Goal: Information Seeking & Learning: Check status

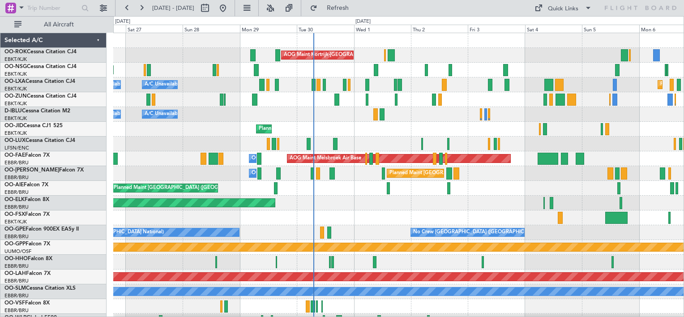
click at [322, 106] on div "AOG Maint Kortrijk-[GEOGRAPHIC_DATA] Planned Maint [GEOGRAPHIC_DATA]-[GEOGRAPHI…" at bounding box center [398, 180] width 570 height 295
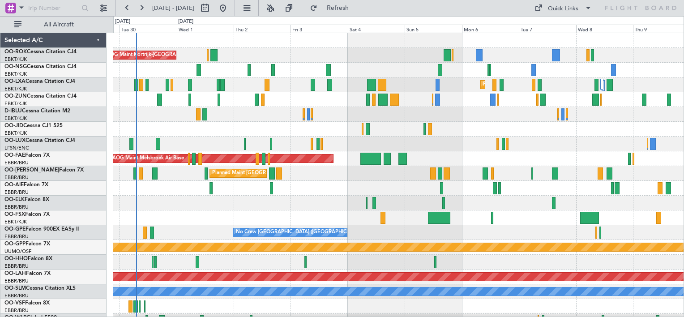
click at [272, 134] on div "Planned Maint Kortrijk-[GEOGRAPHIC_DATA]" at bounding box center [398, 129] width 570 height 15
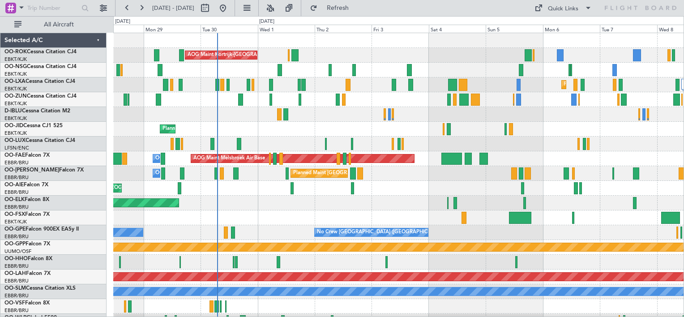
click at [557, 168] on div "AOG Maint Kortrijk-[GEOGRAPHIC_DATA] Planned Maint [GEOGRAPHIC_DATA]-[GEOGRAPHI…" at bounding box center [398, 180] width 570 height 295
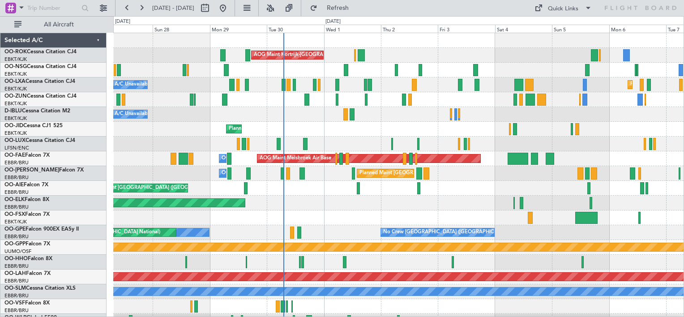
click at [347, 140] on div "AOG Maint Kortrijk-[GEOGRAPHIC_DATA] Planned Maint [GEOGRAPHIC_DATA]-[GEOGRAPHI…" at bounding box center [398, 180] width 570 height 295
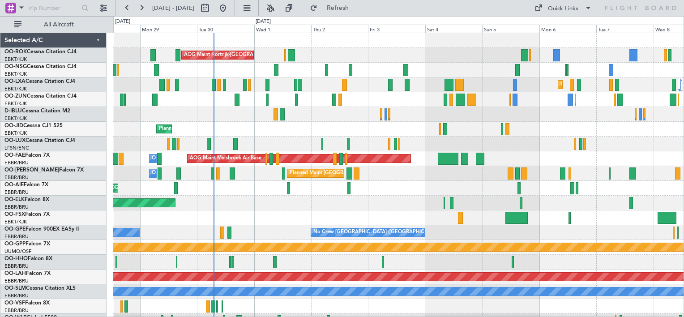
click at [207, 129] on div "Planned Maint Kortrijk-[GEOGRAPHIC_DATA]" at bounding box center [398, 129] width 570 height 15
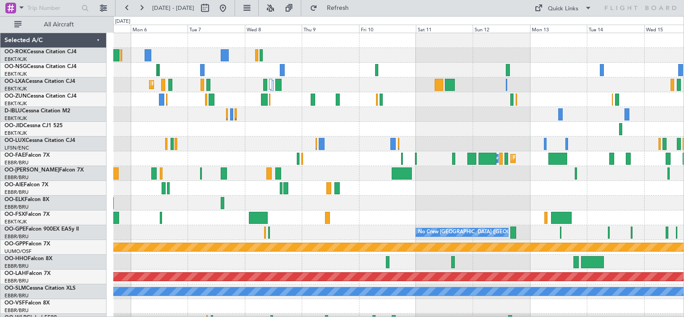
click at [217, 135] on div at bounding box center [398, 129] width 570 height 15
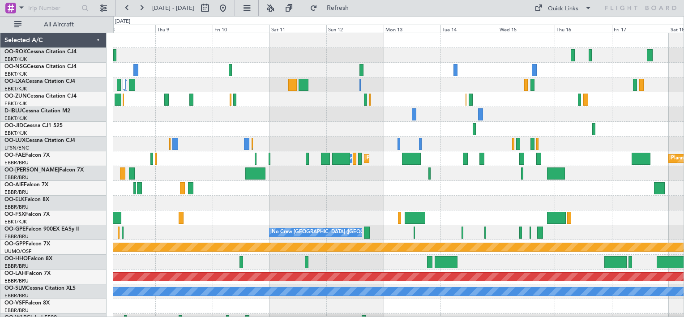
click at [243, 134] on div "Planned Maint Kortrijk-[GEOGRAPHIC_DATA] Owner [GEOGRAPHIC_DATA] Planned Maint …" at bounding box center [398, 180] width 570 height 295
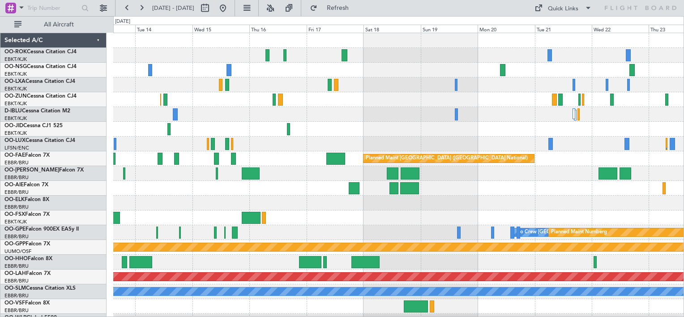
click at [232, 122] on div "No Crew No Crew Planned Maint [GEOGRAPHIC_DATA] ([GEOGRAPHIC_DATA]) Owner [GEOG…" at bounding box center [398, 180] width 570 height 295
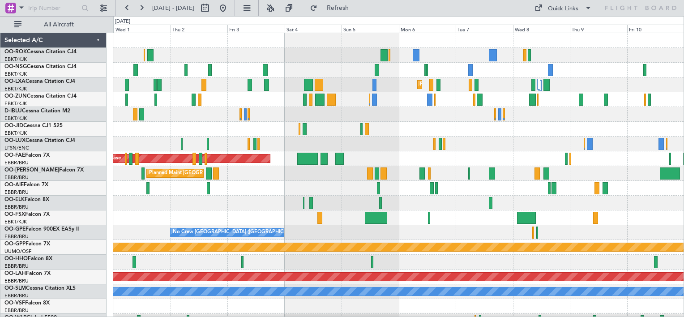
click at [683, 169] on html "[DATE] - [DATE] Refresh Quick Links All Aircraft AOG Maint [GEOGRAPHIC_DATA]-[G…" at bounding box center [342, 158] width 684 height 317
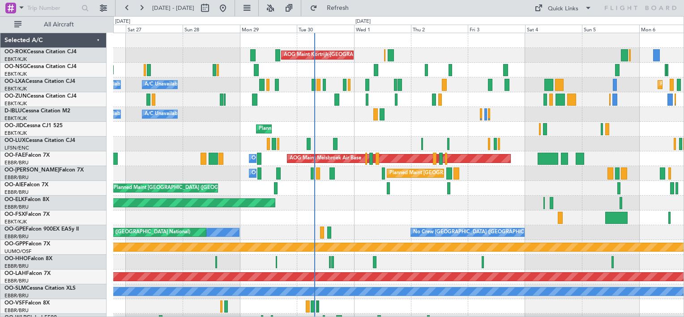
click at [527, 86] on div "AOG Maint Kortrijk-[GEOGRAPHIC_DATA] Planned Maint [GEOGRAPHIC_DATA]-[GEOGRAPHI…" at bounding box center [398, 180] width 570 height 295
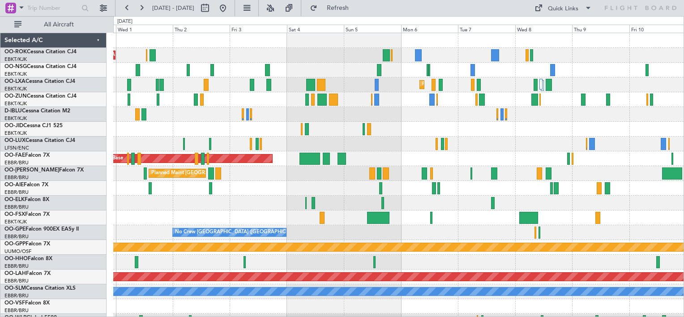
click at [302, 91] on div "AOG Maint Kortrijk-[GEOGRAPHIC_DATA] Planned Maint [GEOGRAPHIC_DATA]-[GEOGRAPHI…" at bounding box center [398, 180] width 570 height 295
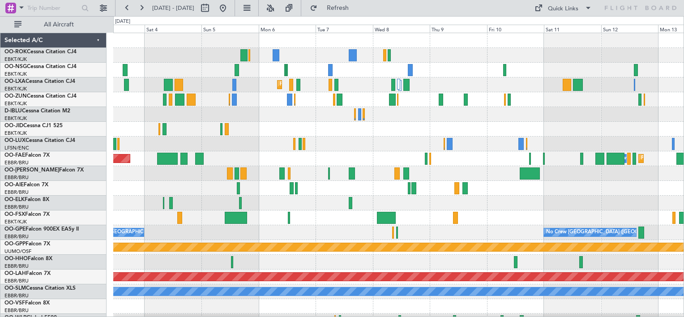
click at [329, 144] on div "AOG Maint Kortrijk-[GEOGRAPHIC_DATA] Planned Maint [GEOGRAPHIC_DATA]-[GEOGRAPHI…" at bounding box center [398, 180] width 570 height 295
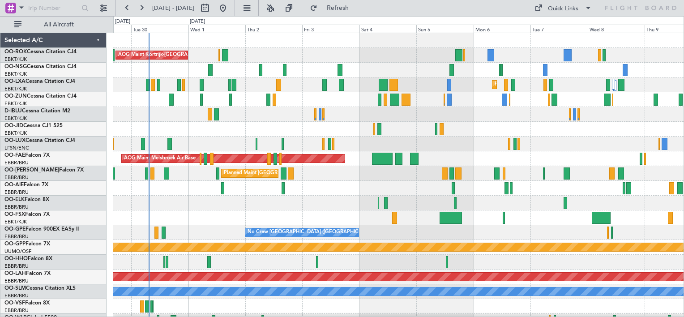
click at [507, 153] on div "AOG Maint Kortrijk-[GEOGRAPHIC_DATA] Planned Maint [GEOGRAPHIC_DATA]-[GEOGRAPHI…" at bounding box center [398, 180] width 570 height 295
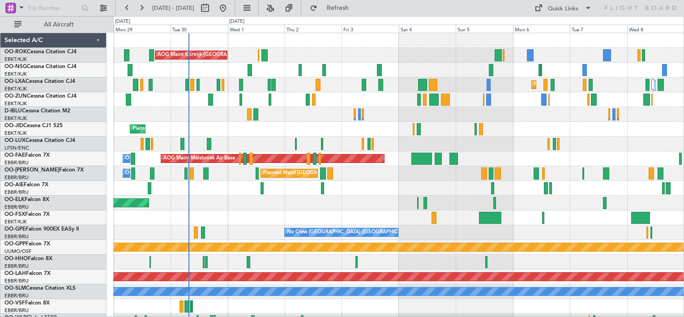
click at [403, 141] on div "AOG Maint Kortrijk-[GEOGRAPHIC_DATA] Planned Maint [GEOGRAPHIC_DATA]-[GEOGRAPHI…" at bounding box center [398, 180] width 570 height 295
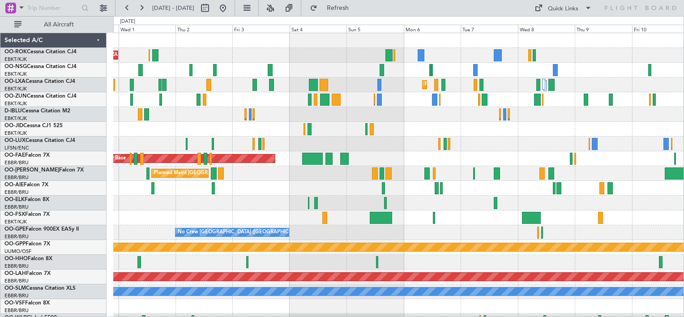
click at [320, 150] on div at bounding box center [398, 143] width 570 height 15
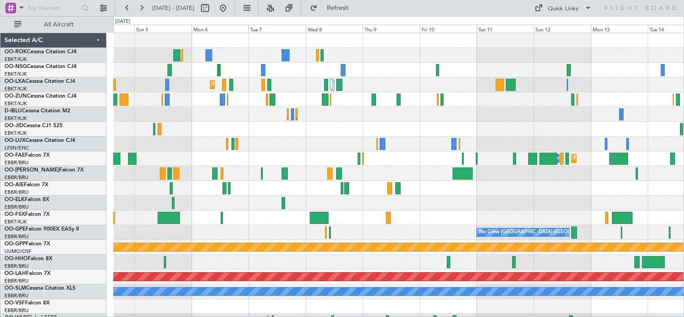
click at [350, 153] on div "Planned Maint Kortrijk-[GEOGRAPHIC_DATA] Owner [GEOGRAPHIC_DATA] Planned Maint …" at bounding box center [398, 180] width 570 height 295
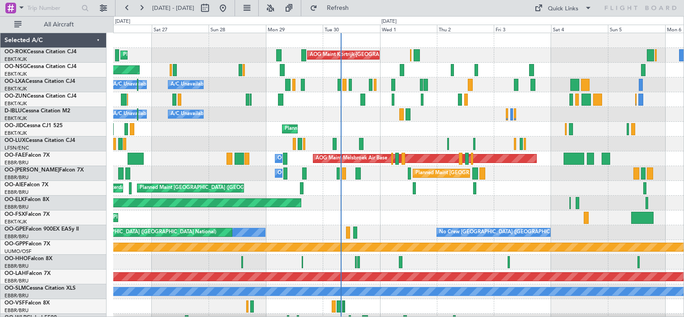
click at [583, 146] on div "AOG Maint Kortrijk-[GEOGRAPHIC_DATA] Planned Maint [GEOGRAPHIC_DATA]-[GEOGRAPHI…" at bounding box center [398, 180] width 570 height 295
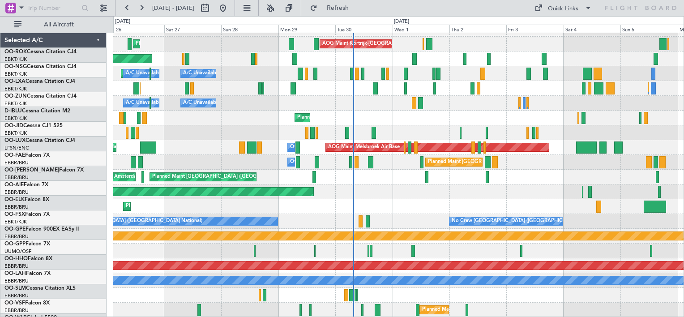
scroll to position [11, 0]
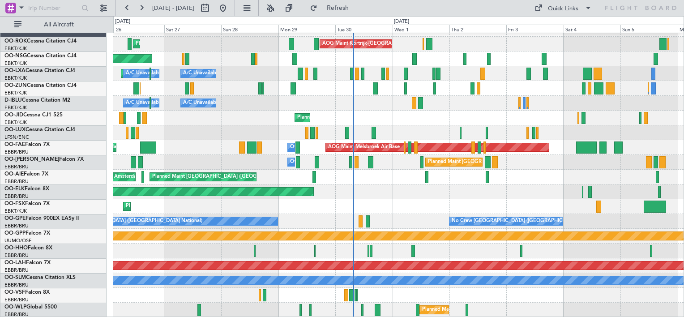
click at [381, 135] on div "Planned Maint Kortrijk-[GEOGRAPHIC_DATA] AOG Maint [GEOGRAPHIC_DATA]-[GEOGRAPHI…" at bounding box center [398, 169] width 570 height 295
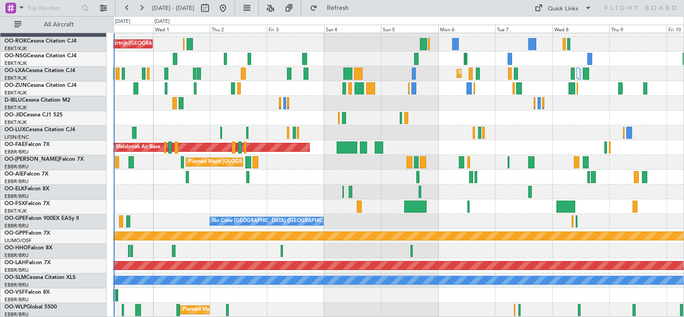
click at [279, 255] on div "AOG Maint Kortrijk-[GEOGRAPHIC_DATA] Planned Maint [GEOGRAPHIC_DATA]-[GEOGRAPHI…" at bounding box center [398, 169] width 570 height 295
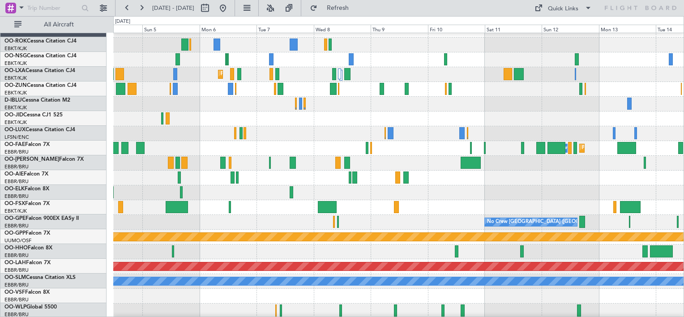
scroll to position [0, 0]
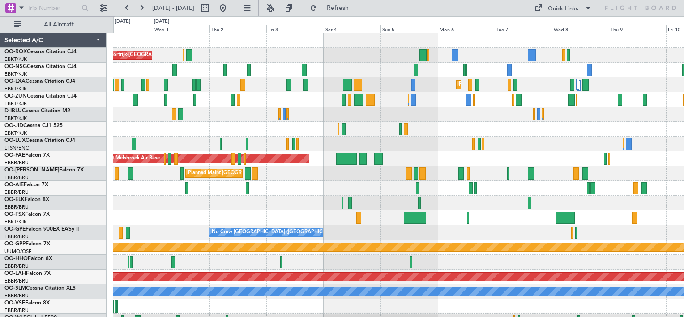
click at [520, 300] on div "AOG Maint Kortrijk-[GEOGRAPHIC_DATA] Planned Maint [GEOGRAPHIC_DATA]-[GEOGRAPHI…" at bounding box center [398, 180] width 570 height 295
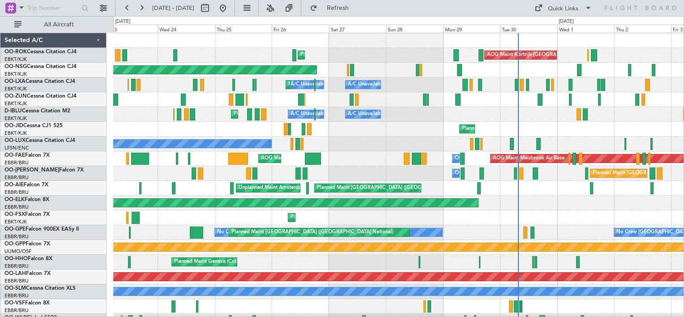
click at [629, 183] on div "AOG Maint Kortrijk-[GEOGRAPHIC_DATA] Planned Maint [GEOGRAPHIC_DATA]-[GEOGRAPHI…" at bounding box center [398, 180] width 570 height 295
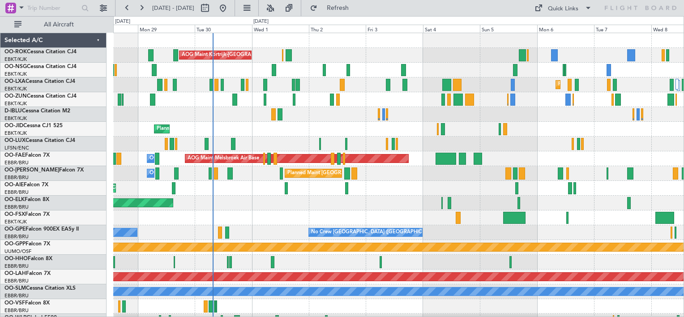
click at [293, 151] on div "AOG Maint Kortrijk-[GEOGRAPHIC_DATA] Planned Maint [GEOGRAPHIC_DATA]-[GEOGRAPHI…" at bounding box center [398, 180] width 570 height 295
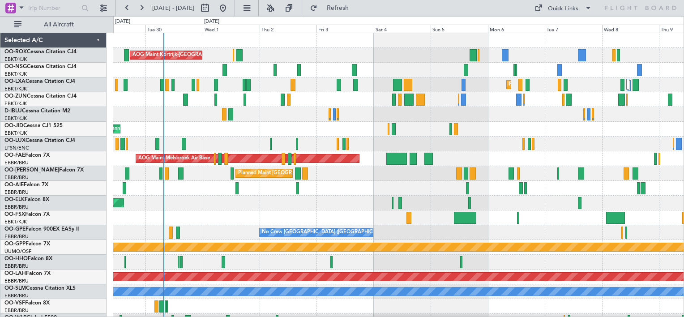
click at [417, 118] on div "A/C Unavailable [GEOGRAPHIC_DATA]-[GEOGRAPHIC_DATA]" at bounding box center [398, 114] width 570 height 15
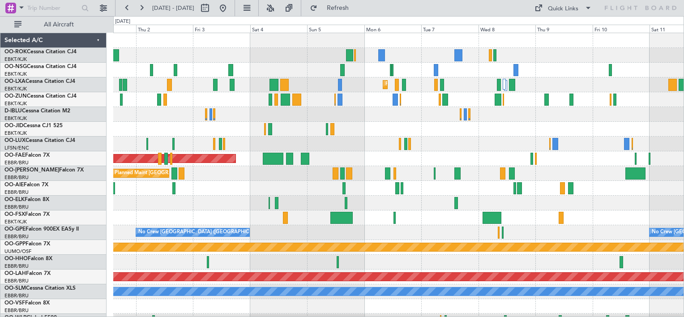
click at [358, 125] on div "AOG Maint Kortrijk-[GEOGRAPHIC_DATA] Planned Maint [GEOGRAPHIC_DATA]-[GEOGRAPHI…" at bounding box center [398, 180] width 570 height 295
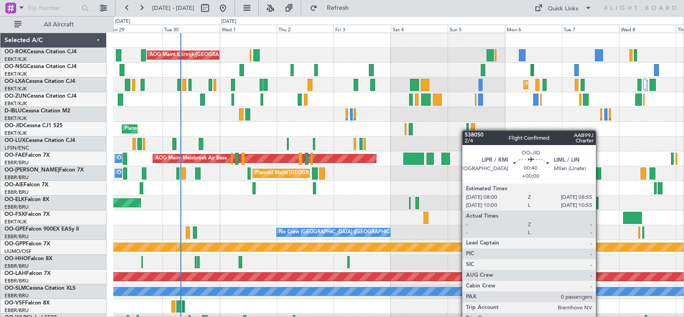
click at [467, 129] on div "AOG Maint Kortrijk-[GEOGRAPHIC_DATA] Planned Maint [GEOGRAPHIC_DATA] ([GEOGRAPH…" at bounding box center [398, 180] width 570 height 295
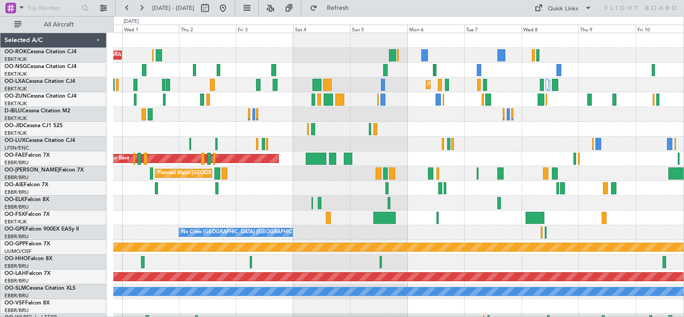
click at [323, 105] on div "AOG Maint Kortrijk-[GEOGRAPHIC_DATA] Planned Maint [GEOGRAPHIC_DATA]-[GEOGRAPHI…" at bounding box center [398, 180] width 570 height 295
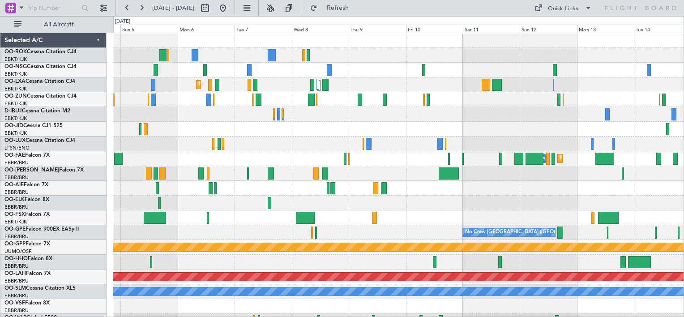
click at [286, 93] on div "Planned Maint Kortrijk-[GEOGRAPHIC_DATA] Owner [GEOGRAPHIC_DATA] Planned Maint …" at bounding box center [398, 180] width 570 height 295
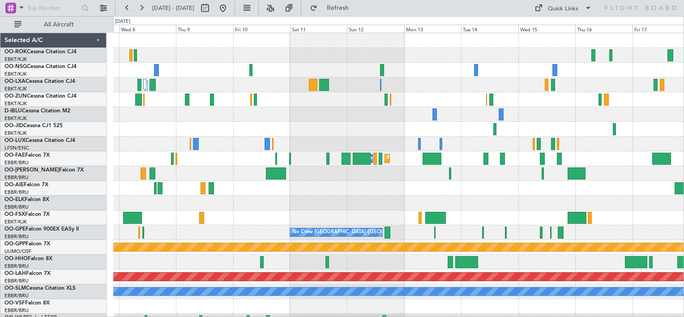
click at [310, 135] on div "Planned Maint Kortrijk-[GEOGRAPHIC_DATA] Owner [GEOGRAPHIC_DATA] Planned Maint …" at bounding box center [398, 180] width 570 height 295
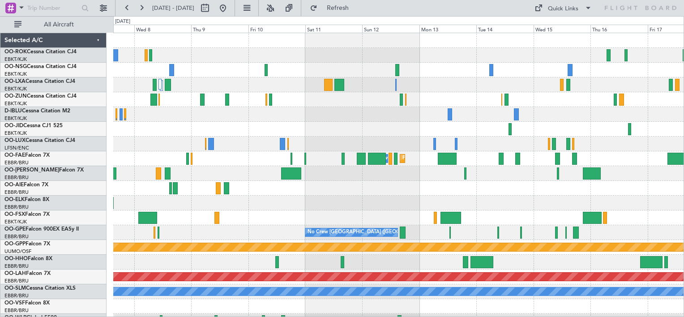
click at [683, 229] on html "[DATE] - [DATE] Refresh Quick Links All Aircraft Planned Maint [GEOGRAPHIC_DATA…" at bounding box center [342, 158] width 684 height 317
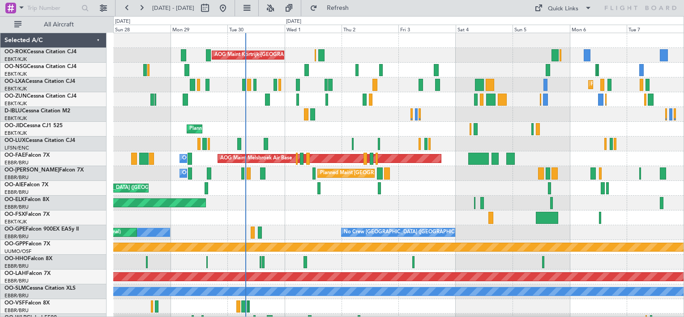
click at [663, 183] on div "AOG Maint Kortrijk-[GEOGRAPHIC_DATA] Planned Maint [GEOGRAPHIC_DATA] ([GEOGRAPH…" at bounding box center [398, 180] width 570 height 295
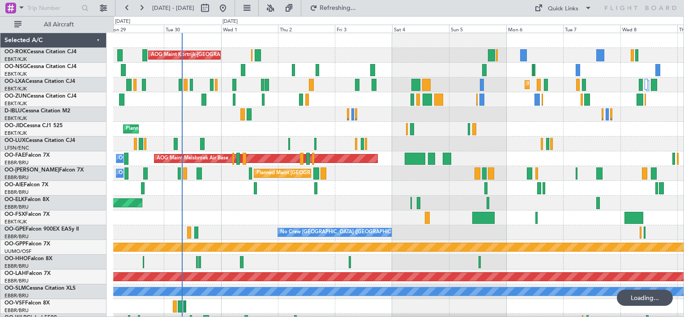
click at [389, 138] on div "AOG Maint Kortrijk-[GEOGRAPHIC_DATA] Planned Maint [GEOGRAPHIC_DATA] ([GEOGRAPH…" at bounding box center [398, 180] width 570 height 295
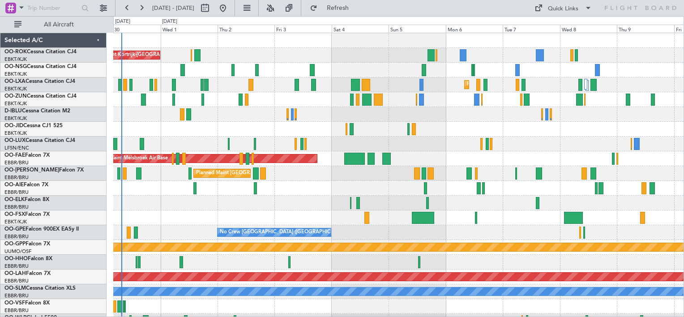
click at [485, 137] on div "AOG Maint Kortrijk-[GEOGRAPHIC_DATA] Planned Maint [GEOGRAPHIC_DATA]-[GEOGRAPHI…" at bounding box center [398, 180] width 570 height 295
click at [589, 143] on div "AOG Maint Kortrijk-[GEOGRAPHIC_DATA] Planned Maint [GEOGRAPHIC_DATA]-[GEOGRAPHI…" at bounding box center [398, 180] width 570 height 295
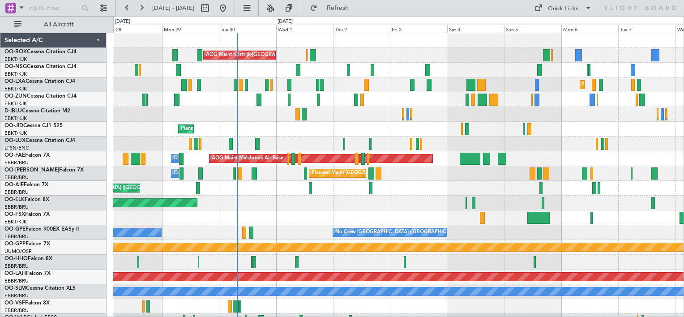
click at [294, 140] on div "AOG Maint Kortrijk-[GEOGRAPHIC_DATA] Planned Maint [GEOGRAPHIC_DATA]-[GEOGRAPHI…" at bounding box center [398, 180] width 570 height 295
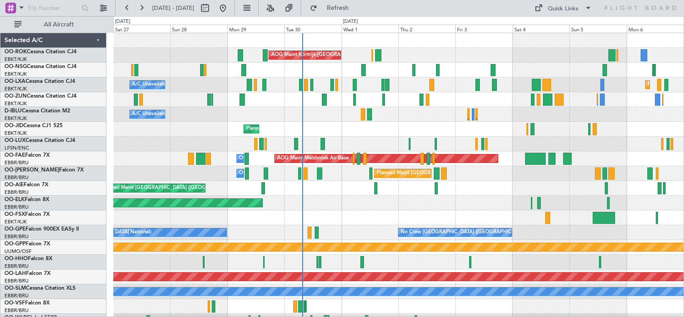
click at [283, 80] on div "AOG Maint Kortrijk-[GEOGRAPHIC_DATA] Planned Maint [GEOGRAPHIC_DATA]-[GEOGRAPHI…" at bounding box center [398, 180] width 570 height 295
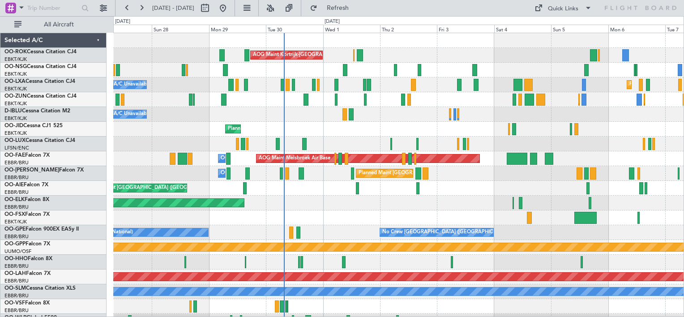
click at [434, 113] on div "AOG Maint Kortrijk-[GEOGRAPHIC_DATA] Planned Maint [GEOGRAPHIC_DATA]-[GEOGRAPHI…" at bounding box center [398, 180] width 570 height 295
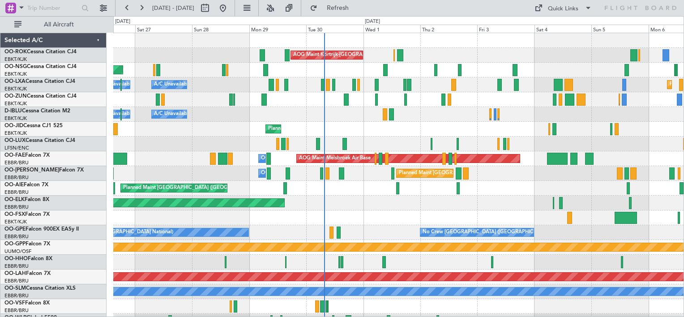
click at [329, 133] on div "AOG Maint Kortrijk-[GEOGRAPHIC_DATA] Planned Maint [GEOGRAPHIC_DATA]-[GEOGRAPHI…" at bounding box center [398, 180] width 570 height 295
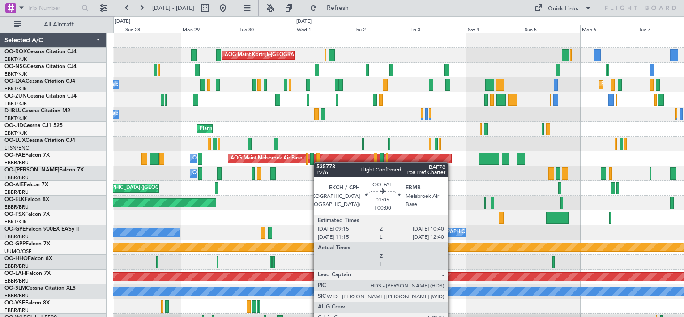
click at [318, 162] on div "AOG Maint Kortrijk-[GEOGRAPHIC_DATA] Planned Maint [GEOGRAPHIC_DATA]-[GEOGRAPHI…" at bounding box center [398, 180] width 570 height 295
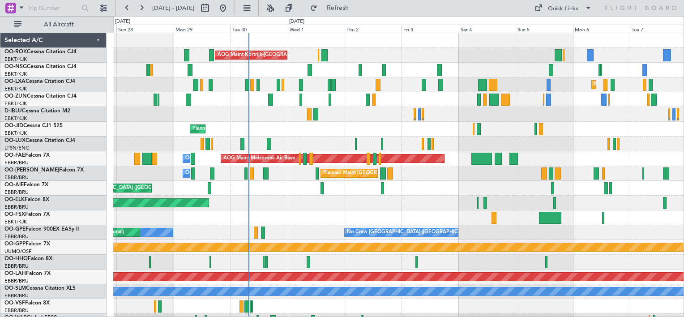
click at [423, 143] on div "AOG Maint Kortrijk-[GEOGRAPHIC_DATA] Planned Maint [GEOGRAPHIC_DATA]-[GEOGRAPHI…" at bounding box center [398, 180] width 570 height 295
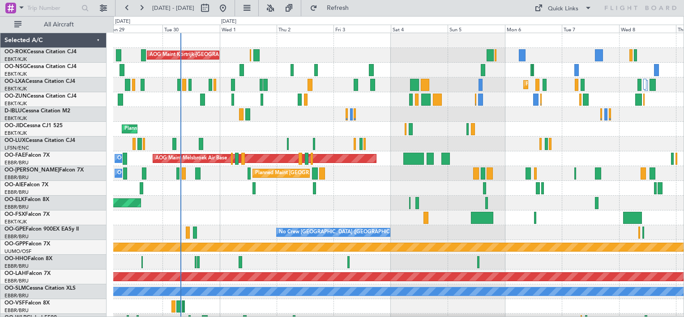
click at [296, 63] on div "AOG Maint Kortrijk-[GEOGRAPHIC_DATA] Planned Maint [GEOGRAPHIC_DATA] ([GEOGRAPH…" at bounding box center [398, 180] width 570 height 295
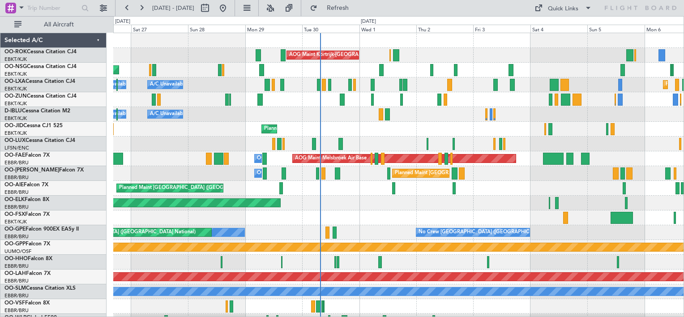
click at [361, 163] on div "AOG Maint Kortrijk-[GEOGRAPHIC_DATA] Planned Maint [GEOGRAPHIC_DATA]-[GEOGRAPHI…" at bounding box center [398, 180] width 570 height 295
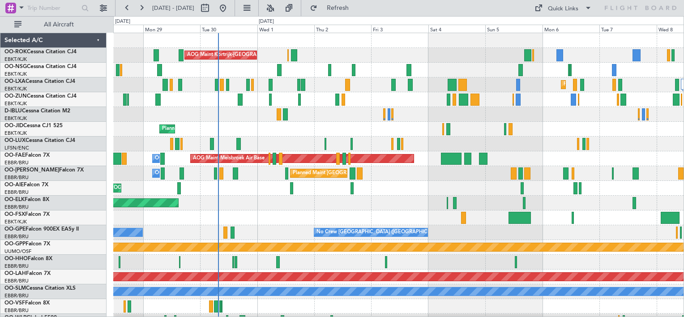
click at [324, 136] on div "AOG Maint Kortrijk-[GEOGRAPHIC_DATA] Planned Maint [GEOGRAPHIC_DATA]-[GEOGRAPHI…" at bounding box center [398, 180] width 570 height 295
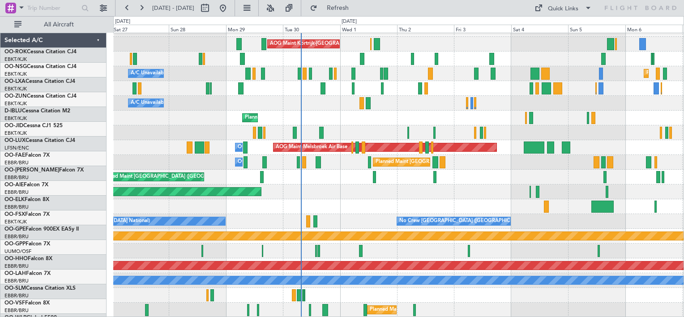
scroll to position [11, 0]
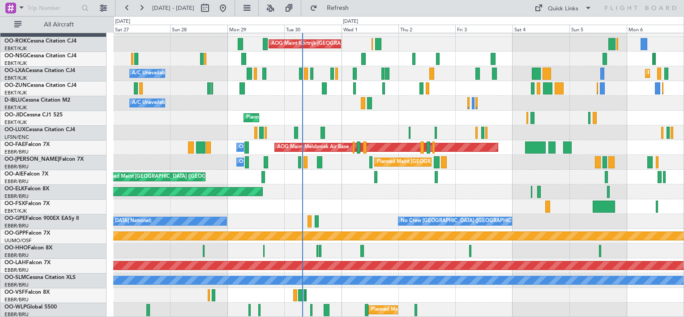
click at [358, 7] on fb-flight-board "[DATE] - [DATE] Refresh Quick Links All Aircraft AOG Maint [GEOGRAPHIC_DATA]-[G…" at bounding box center [342, 162] width 684 height 310
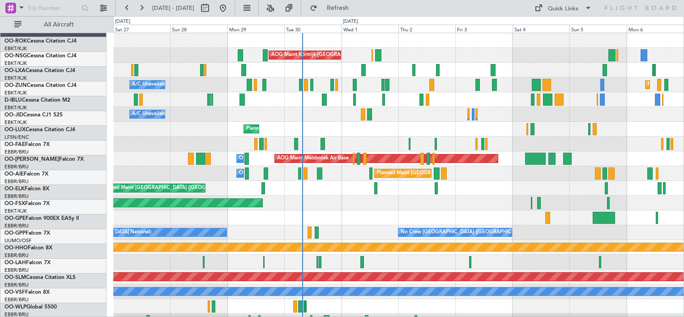
scroll to position [0, 0]
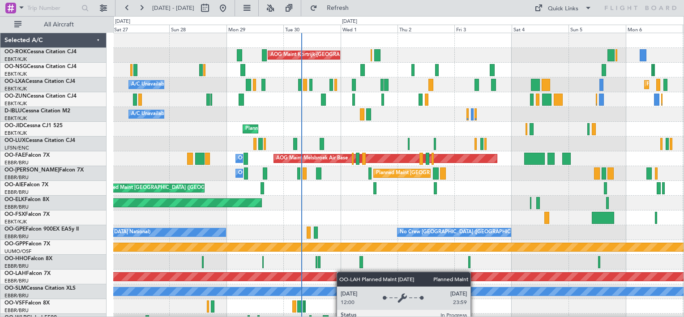
click at [341, 280] on div "AOG Maint Kortrijk-[GEOGRAPHIC_DATA] Planned Maint [GEOGRAPHIC_DATA]-[GEOGRAPHI…" at bounding box center [398, 180] width 570 height 295
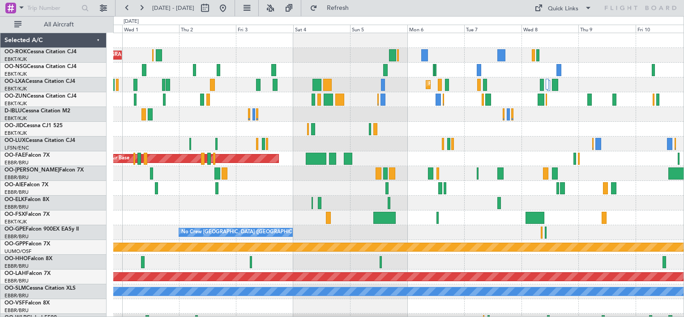
click at [331, 187] on div "AOG Maint Kortrijk-[GEOGRAPHIC_DATA] Planned Maint [GEOGRAPHIC_DATA]-[GEOGRAPHI…" at bounding box center [398, 180] width 570 height 295
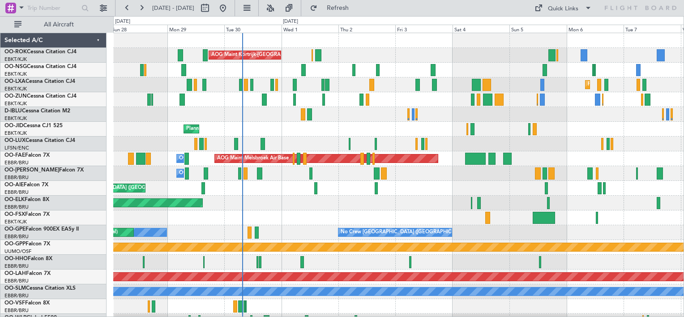
click at [610, 170] on div "AOG Maint Kortrijk-[GEOGRAPHIC_DATA] Planned Maint [GEOGRAPHIC_DATA]-[GEOGRAPHI…" at bounding box center [398, 180] width 570 height 295
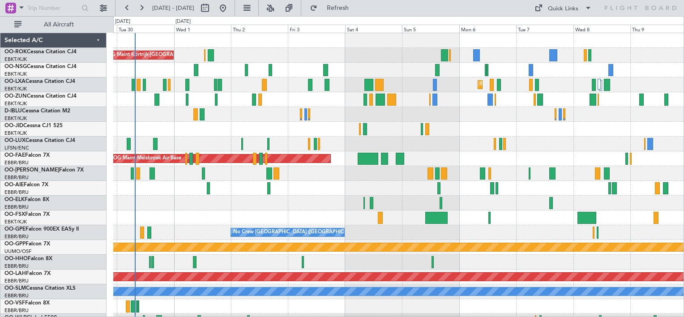
click at [281, 119] on div "AOG Maint Kortrijk-[GEOGRAPHIC_DATA] Planned Maint [GEOGRAPHIC_DATA]-[GEOGRAPHI…" at bounding box center [398, 180] width 570 height 295
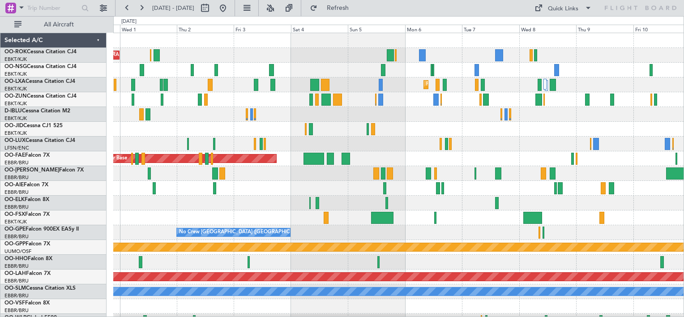
click at [391, 137] on div "AOG Maint Kortrijk-[GEOGRAPHIC_DATA] Planned Maint [GEOGRAPHIC_DATA]-[GEOGRAPHI…" at bounding box center [398, 180] width 570 height 295
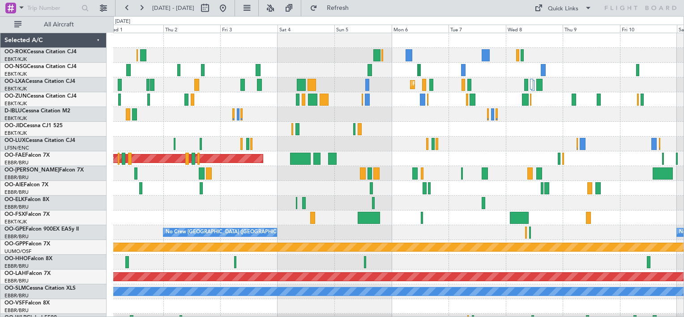
scroll to position [11, 0]
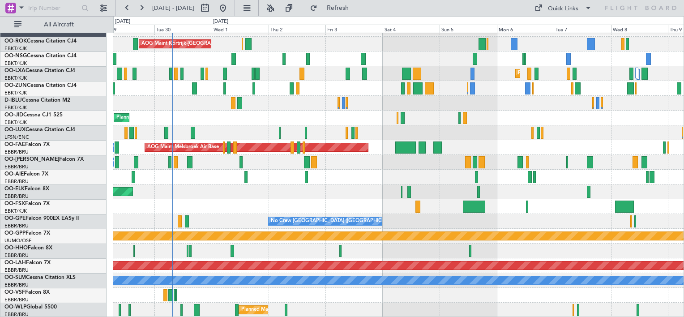
click at [403, 95] on div "AOG Maint Kortrijk-[GEOGRAPHIC_DATA] Planned Maint [GEOGRAPHIC_DATA] ([GEOGRAPH…" at bounding box center [398, 169] width 570 height 295
click at [193, 170] on div "AOG Maint Kortrijk-[GEOGRAPHIC_DATA] Planned Maint [GEOGRAPHIC_DATA] ([GEOGRAPH…" at bounding box center [398, 169] width 570 height 295
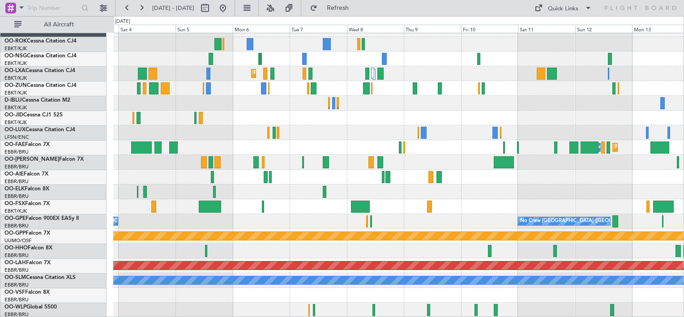
click at [145, 174] on div "Planned Maint Kortrijk-[GEOGRAPHIC_DATA] Owner [GEOGRAPHIC_DATA] Planned Maint …" at bounding box center [398, 169] width 570 height 295
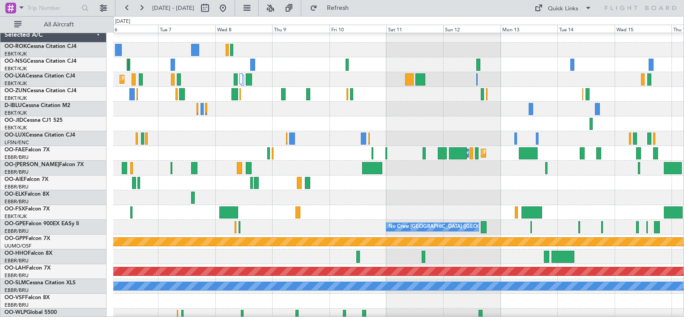
scroll to position [5, 0]
click at [322, 229] on div "No Crew [GEOGRAPHIC_DATA] ([GEOGRAPHIC_DATA] National) No Crew [GEOGRAPHIC_DATA…" at bounding box center [398, 227] width 570 height 15
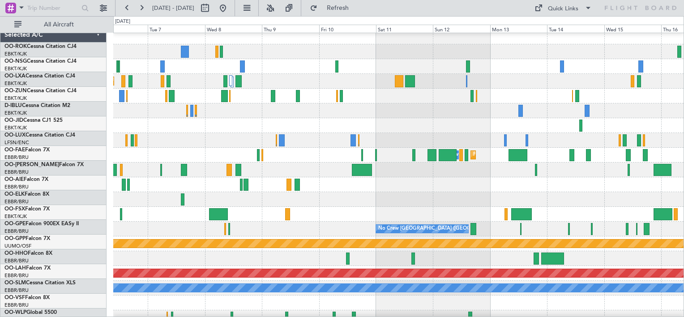
scroll to position [8, 0]
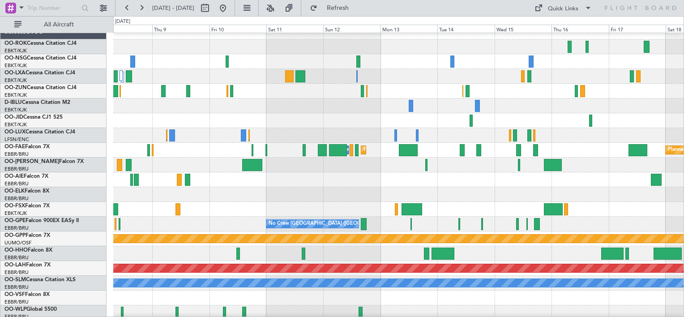
click at [462, 198] on div at bounding box center [398, 194] width 570 height 15
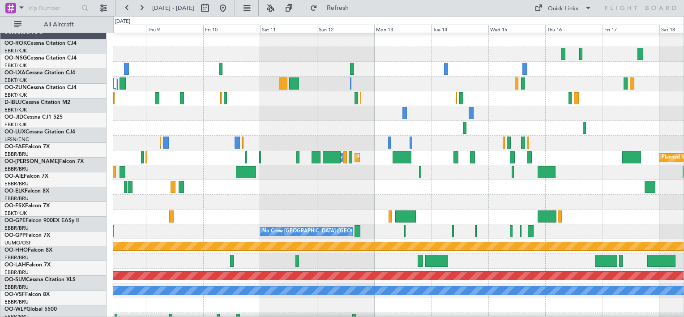
scroll to position [0, 0]
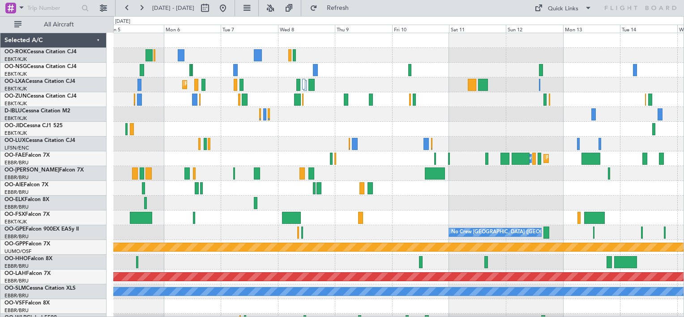
click at [683, 286] on html "[DATE] - [DATE] Refresh Quick Links All Aircraft Planned Maint [GEOGRAPHIC_DATA…" at bounding box center [342, 158] width 684 height 317
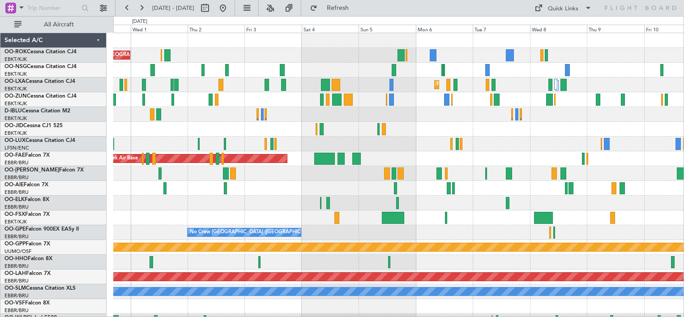
click at [490, 185] on div "AOG Maint Kortrijk-[GEOGRAPHIC_DATA] Planned Maint [GEOGRAPHIC_DATA]-[GEOGRAPHI…" at bounding box center [398, 180] width 570 height 295
